Goal: Transaction & Acquisition: Purchase product/service

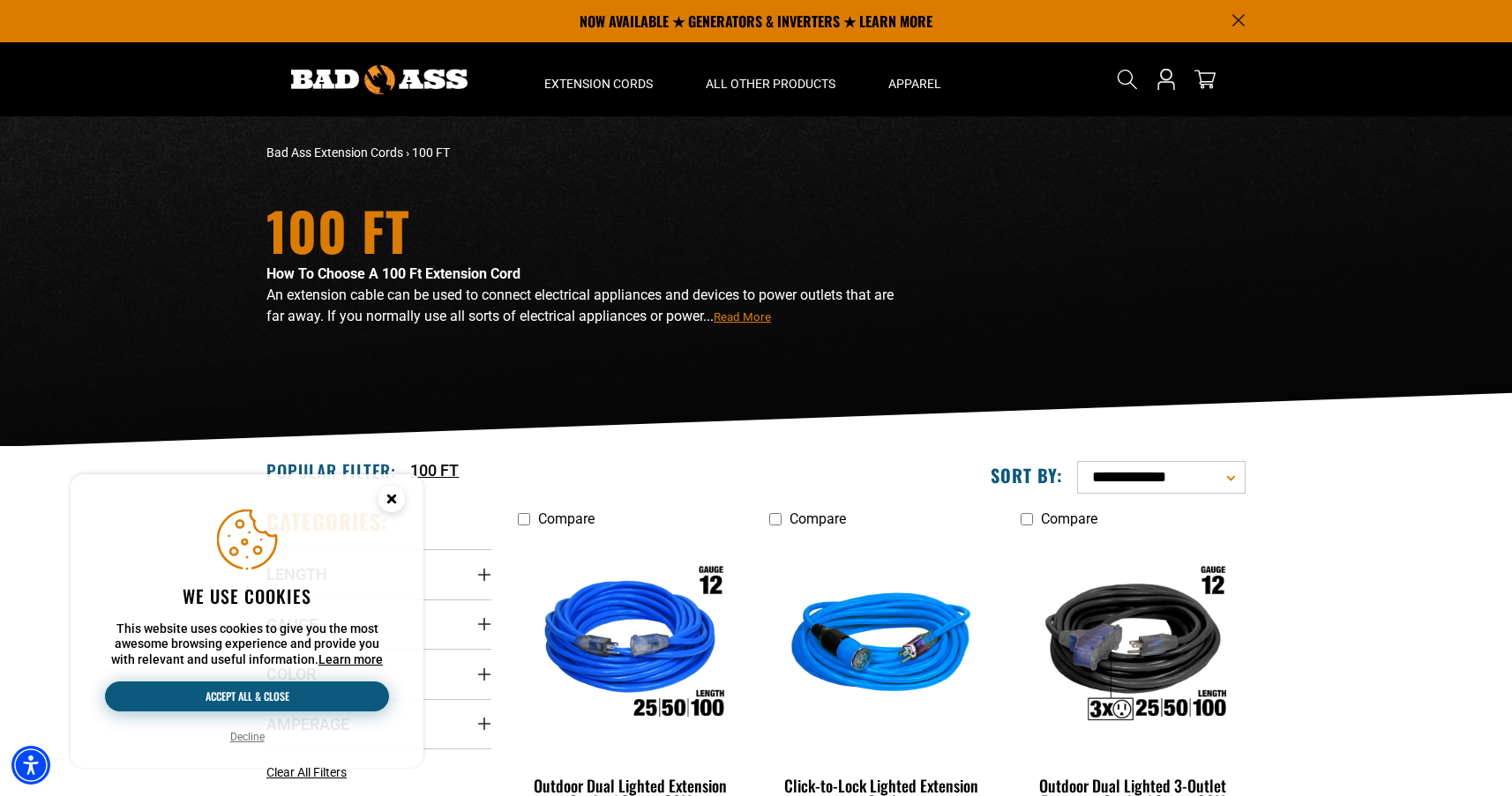
click at [228, 692] on button "Accept all & close" at bounding box center [247, 696] width 284 height 30
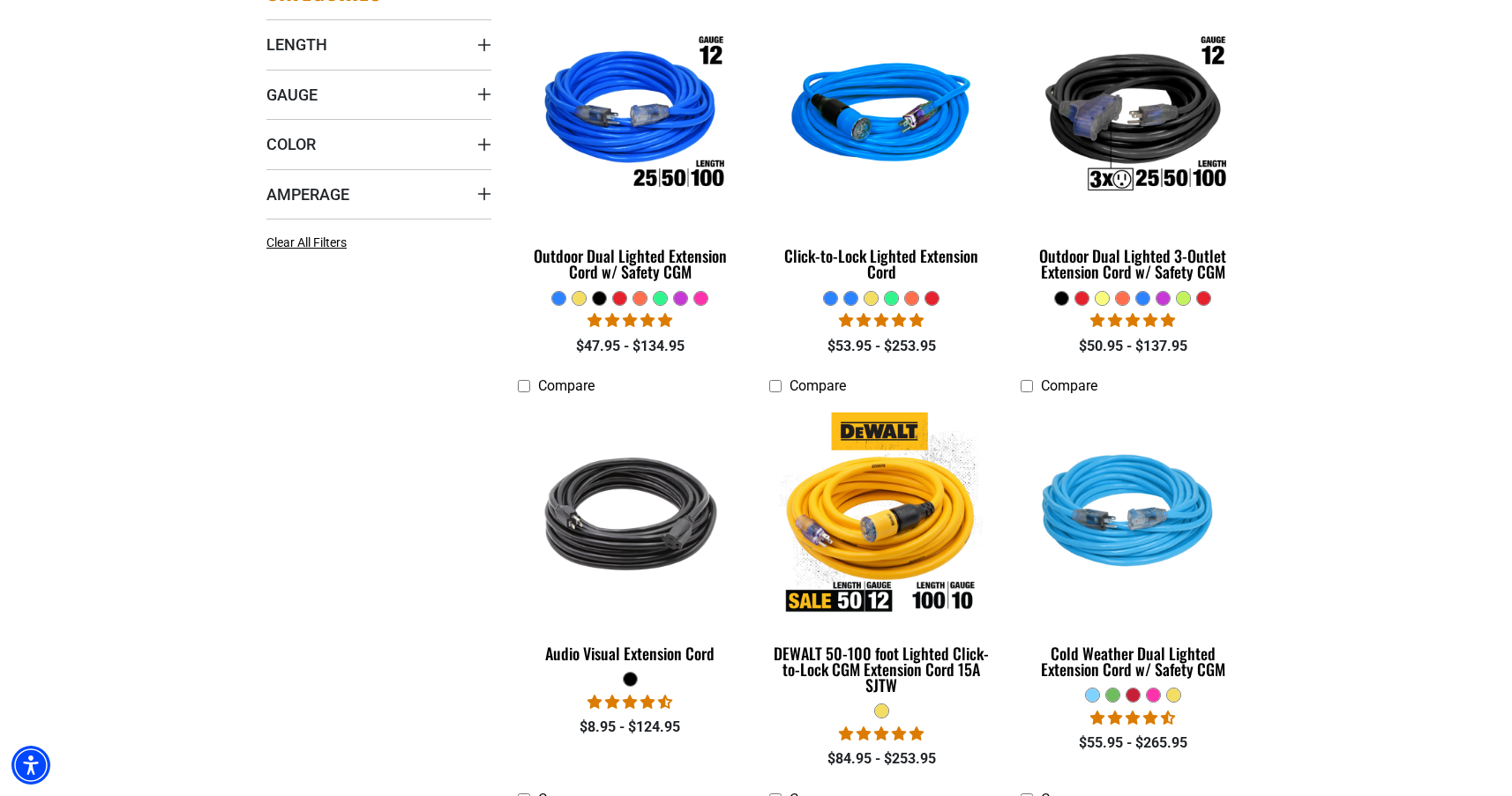
scroll to position [557, 0]
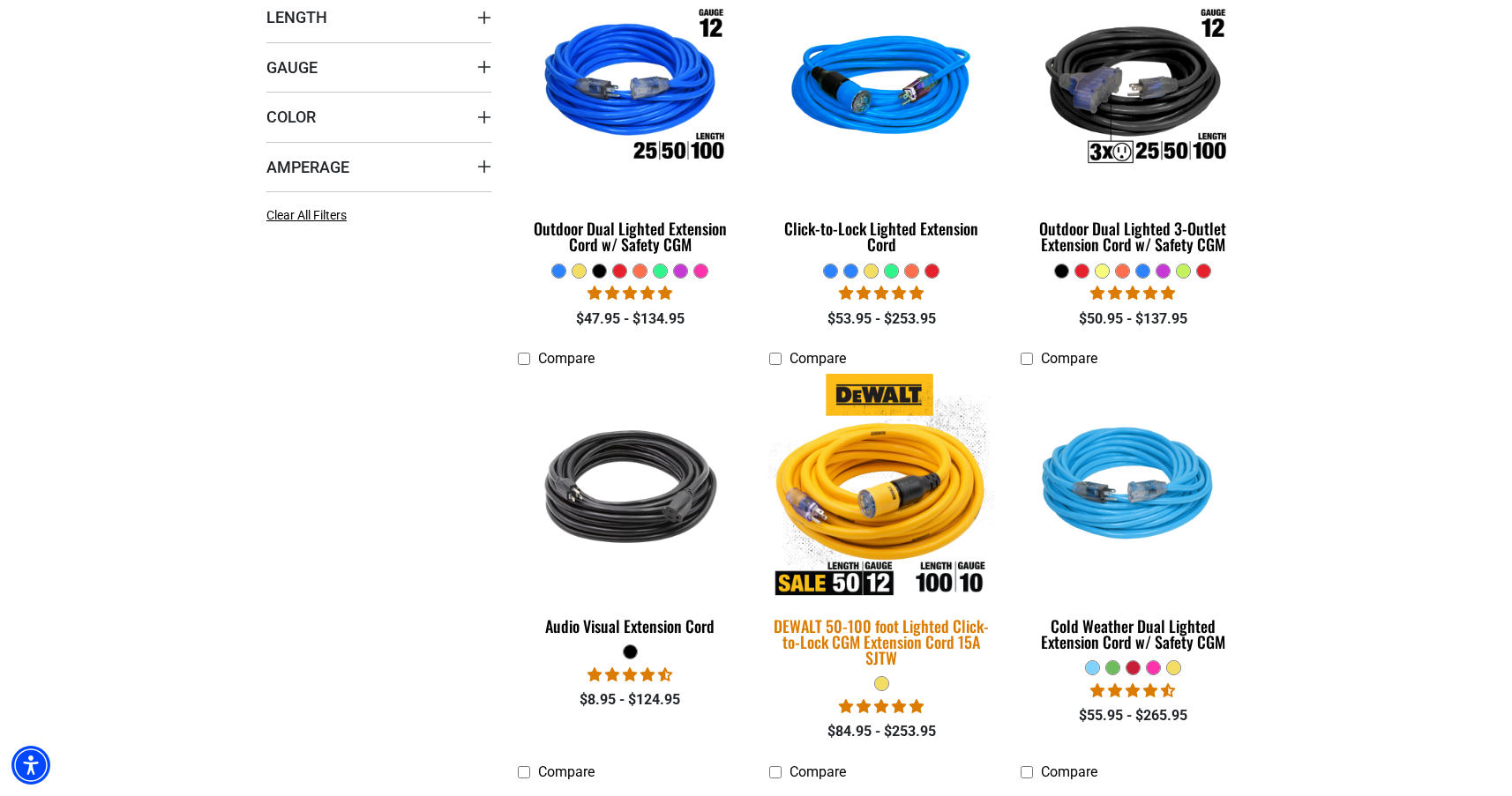
click at [892, 493] on img at bounding box center [881, 486] width 247 height 225
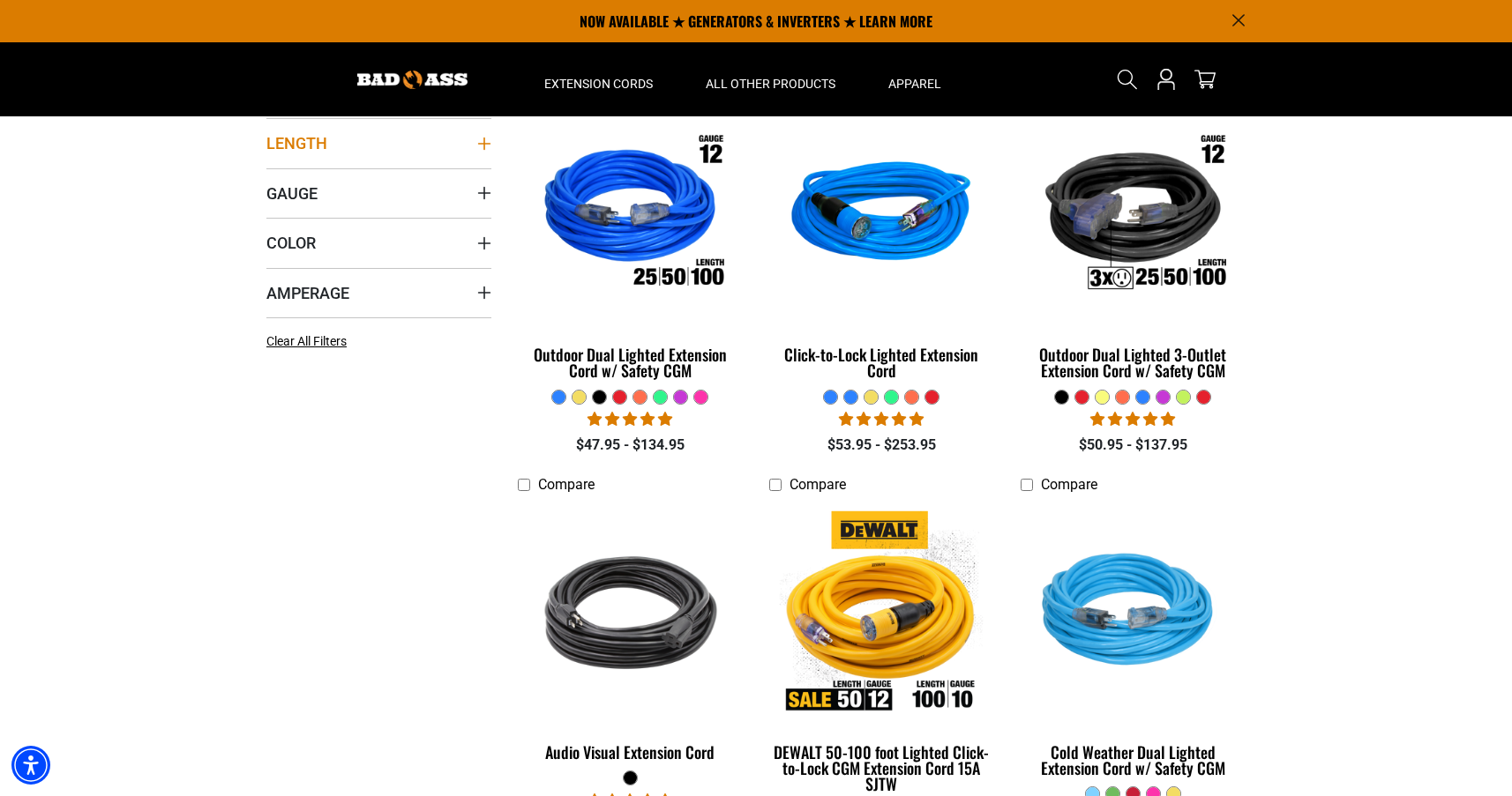
scroll to position [121, 0]
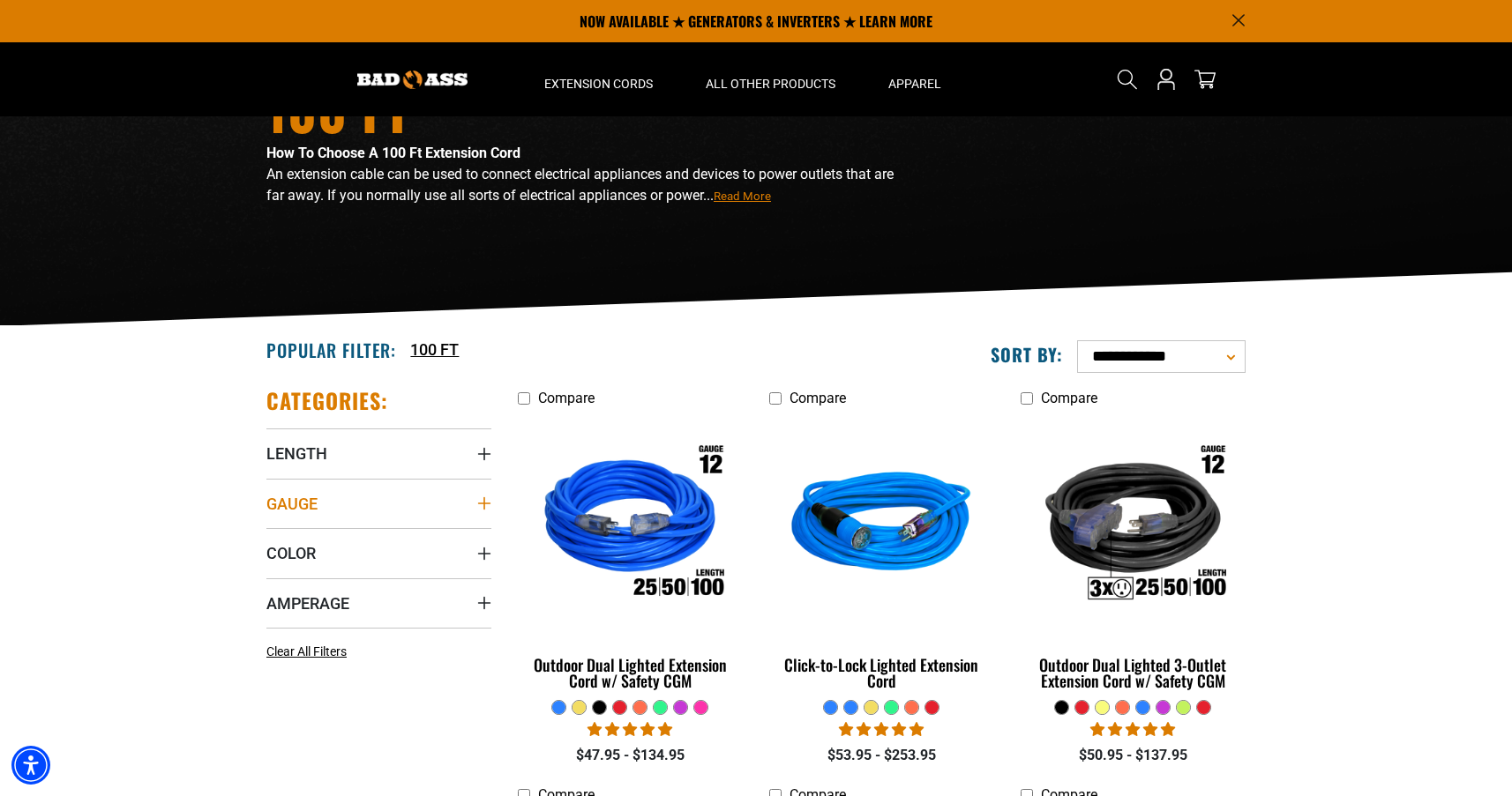
click at [300, 506] on span "Gauge" at bounding box center [292, 504] width 51 height 20
click at [269, 540] on icon at bounding box center [273, 540] width 14 height 23
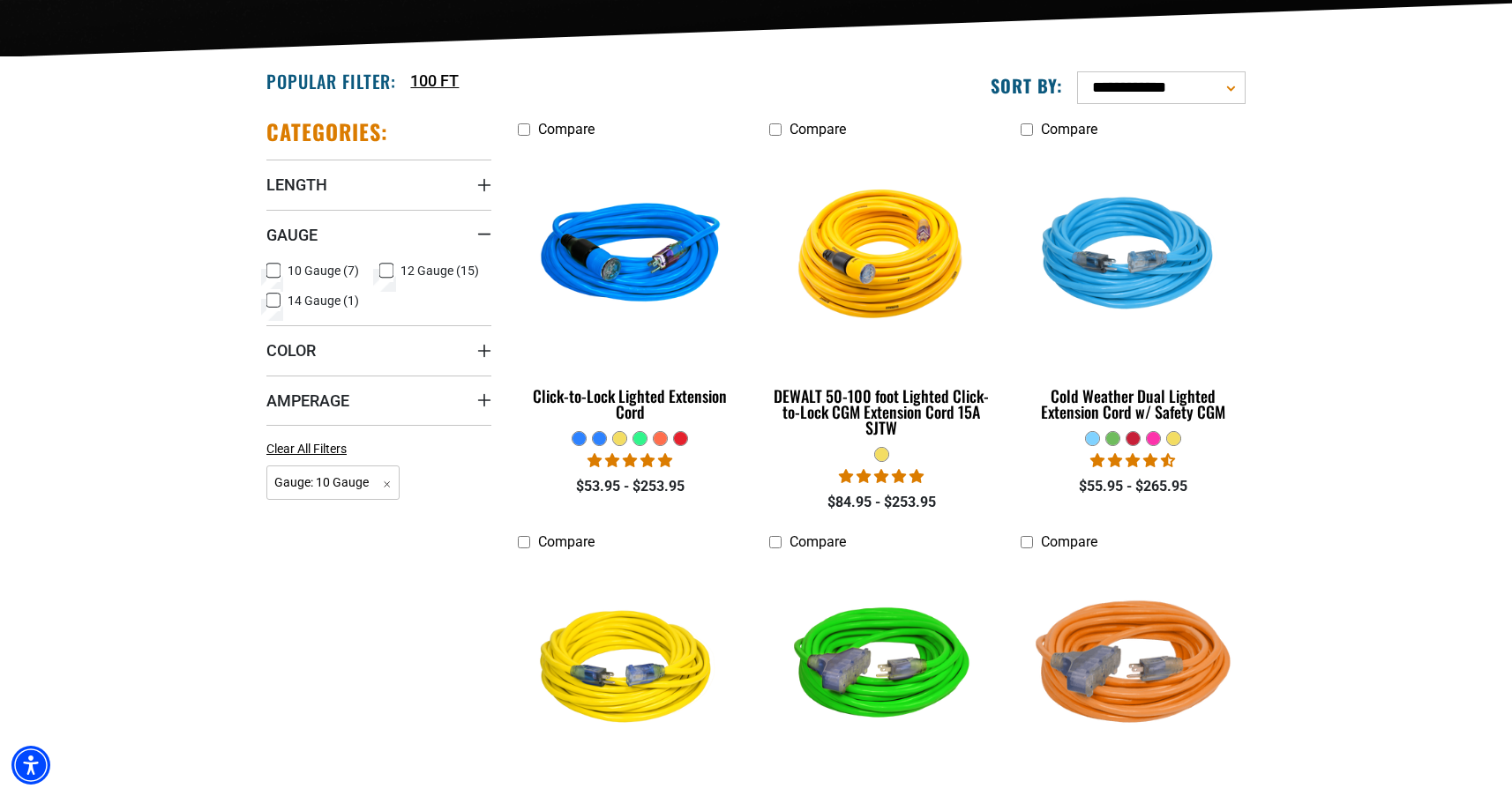
scroll to position [481, 0]
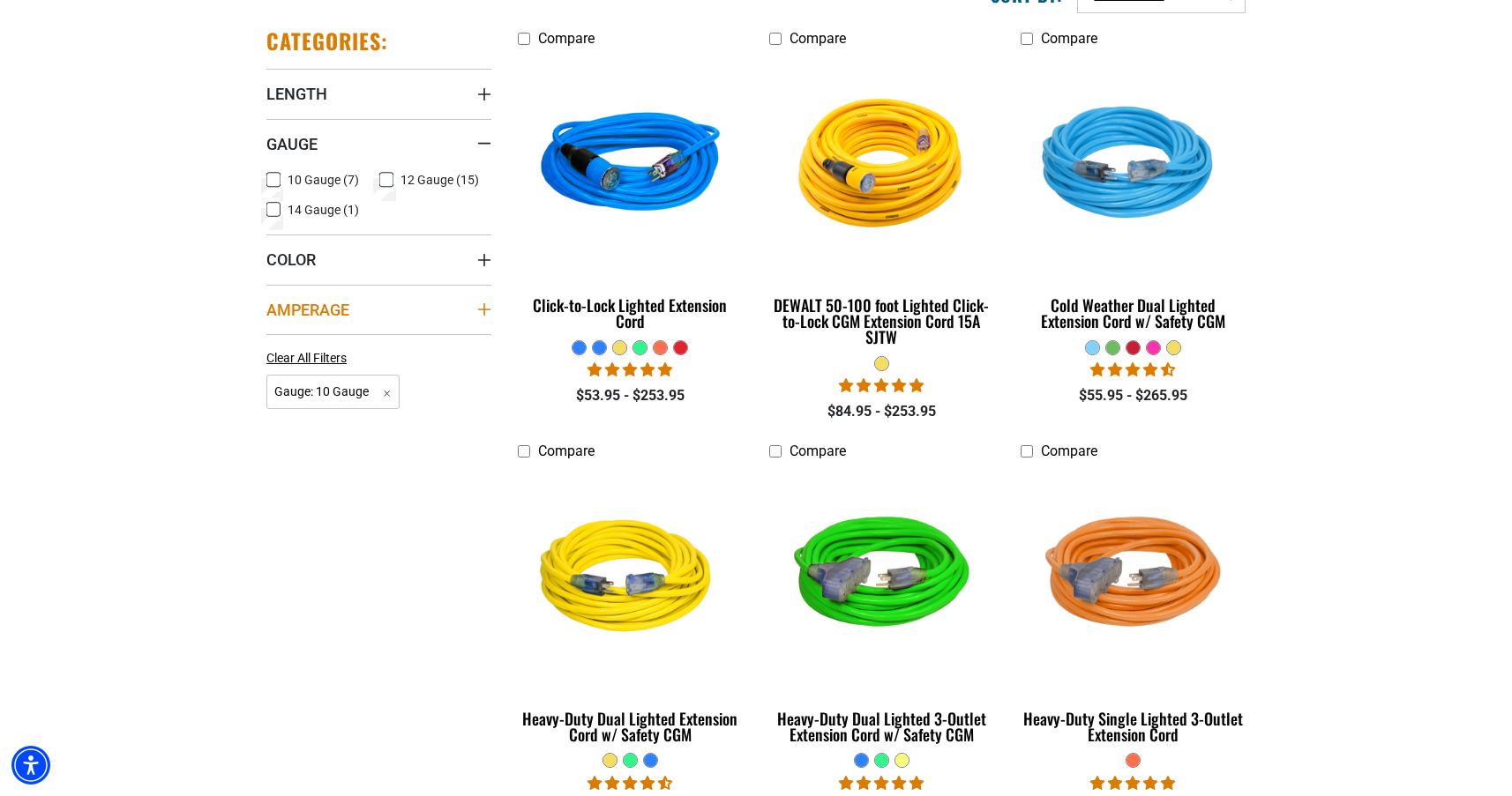
click at [295, 312] on span "Amperage" at bounding box center [308, 310] width 82 height 20
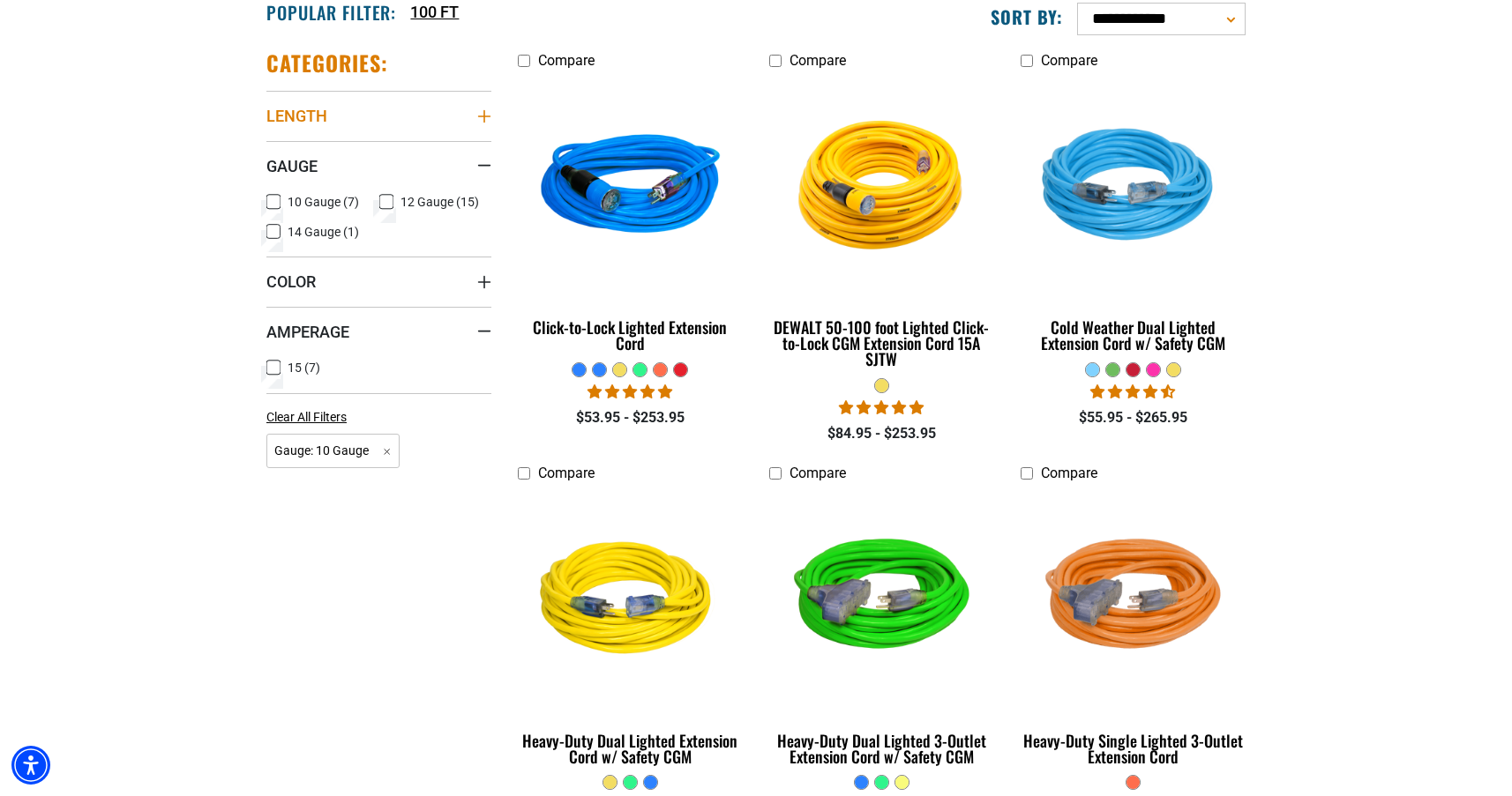
scroll to position [385, 0]
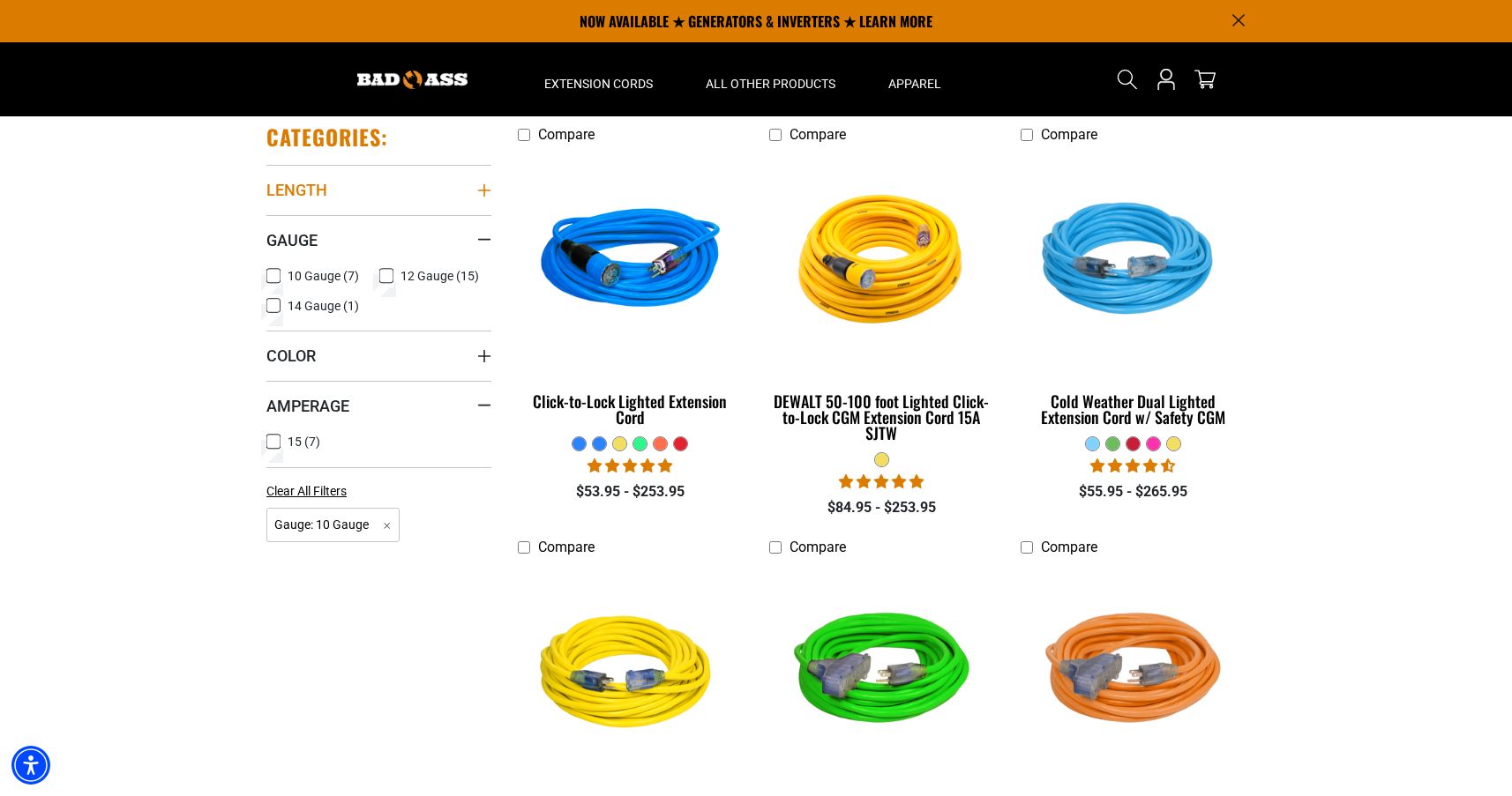
click at [311, 189] on span "Length" at bounding box center [297, 190] width 60 height 20
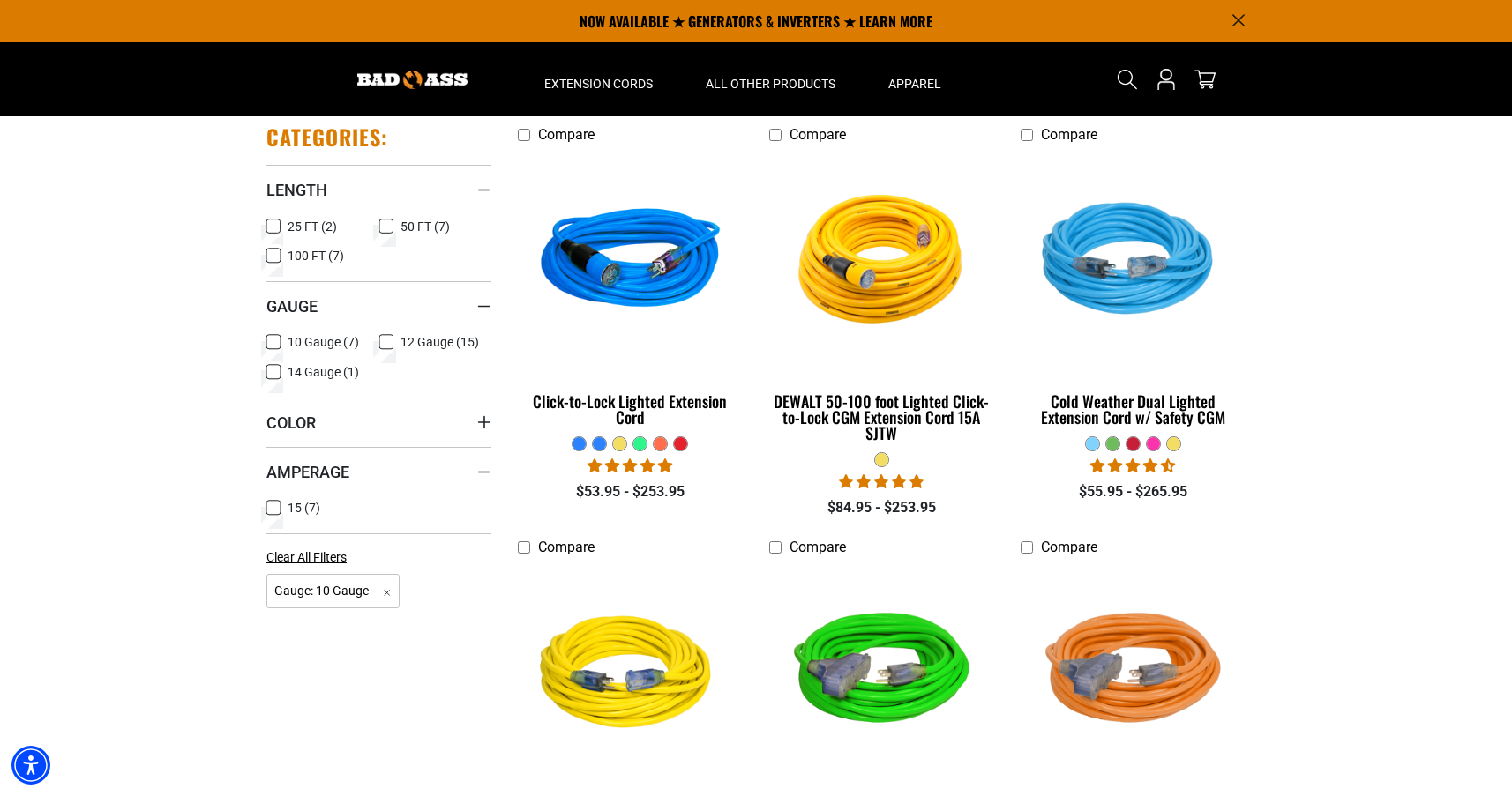
click at [269, 258] on icon at bounding box center [273, 256] width 14 height 23
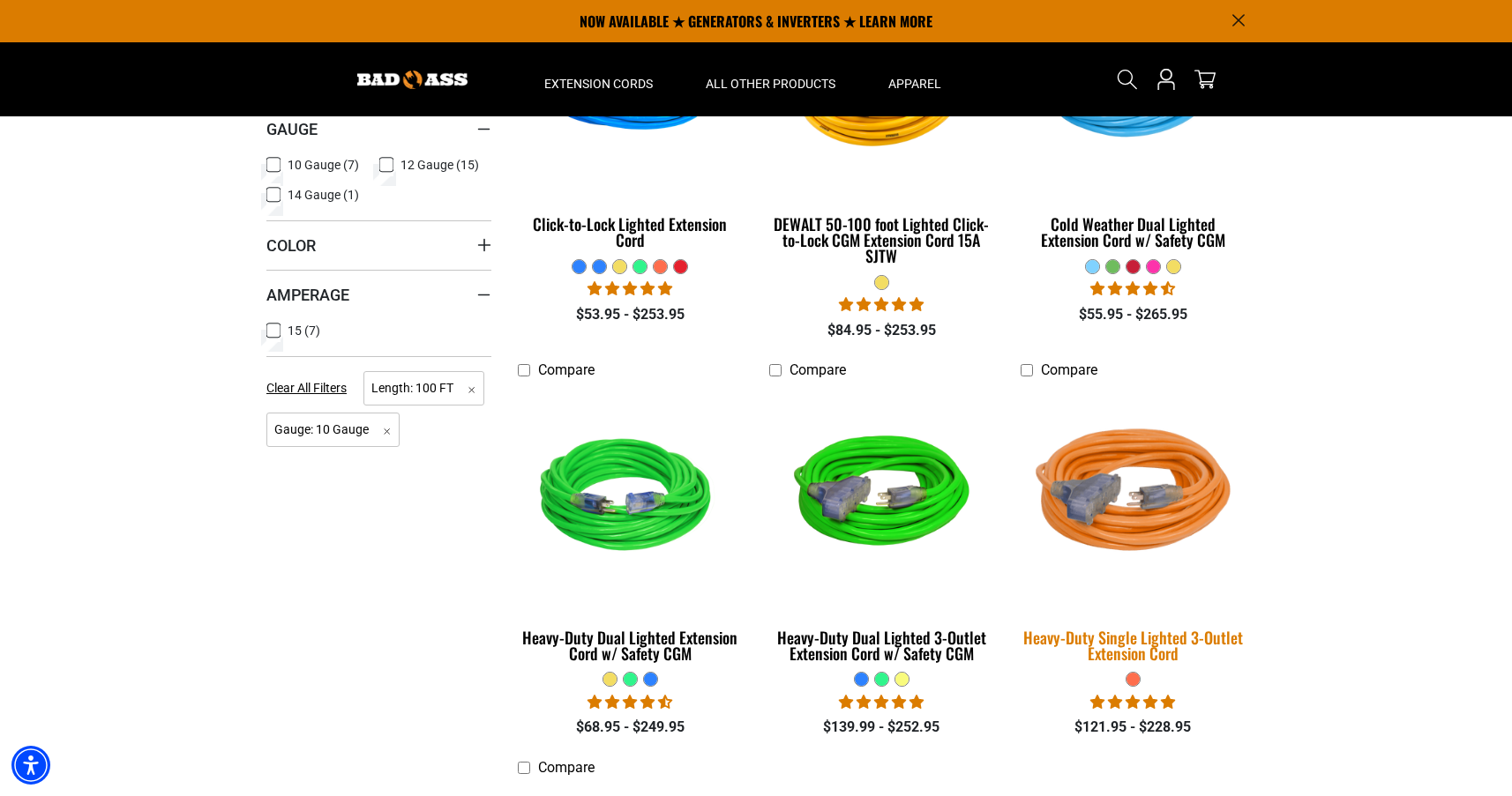
scroll to position [293, 0]
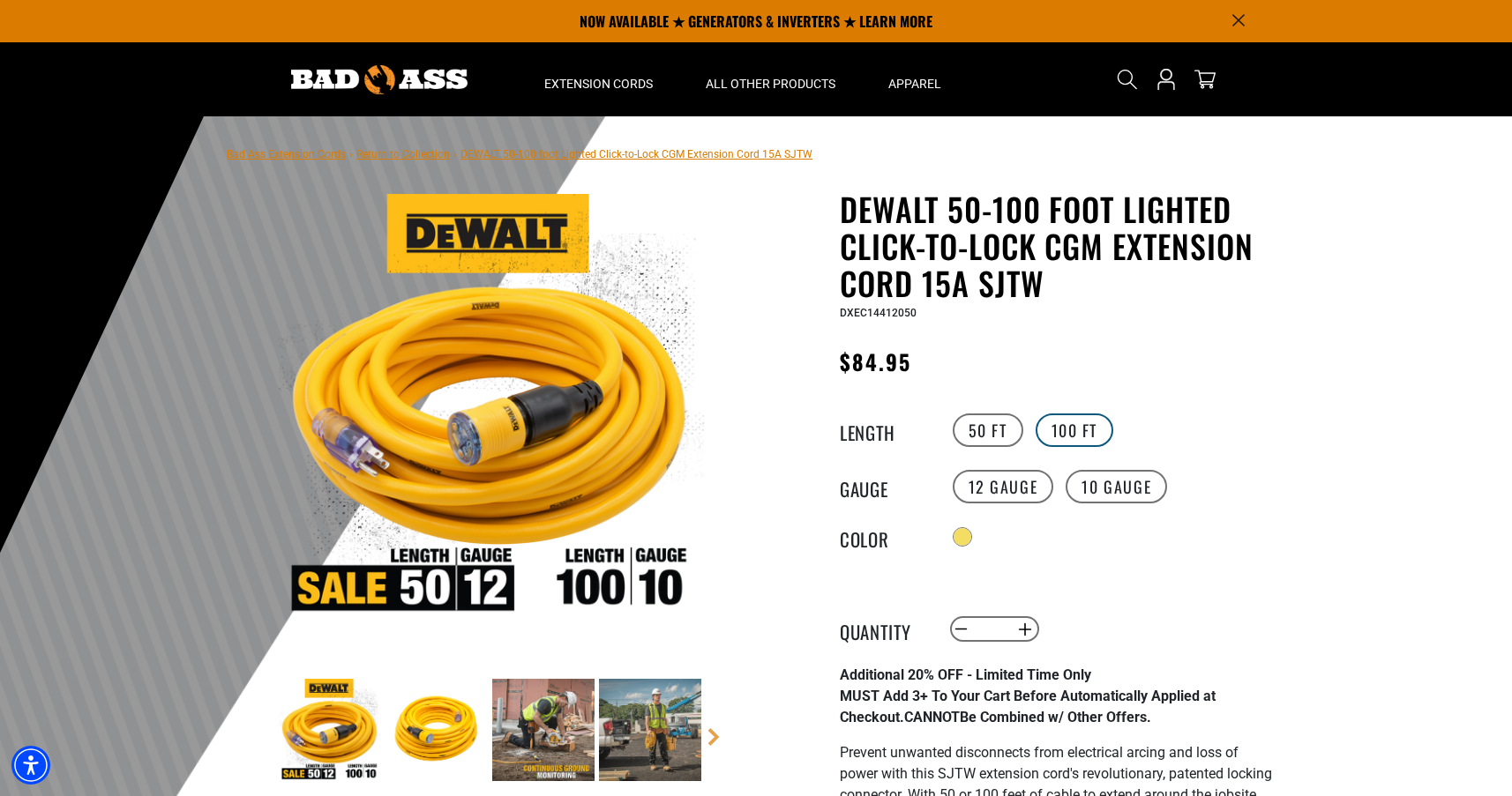
click at [1086, 431] on label "100 FT" at bounding box center [1075, 430] width 79 height 34
click at [1115, 498] on label "10 Gauge" at bounding box center [1116, 486] width 102 height 34
